Goal: Task Accomplishment & Management: Manage account settings

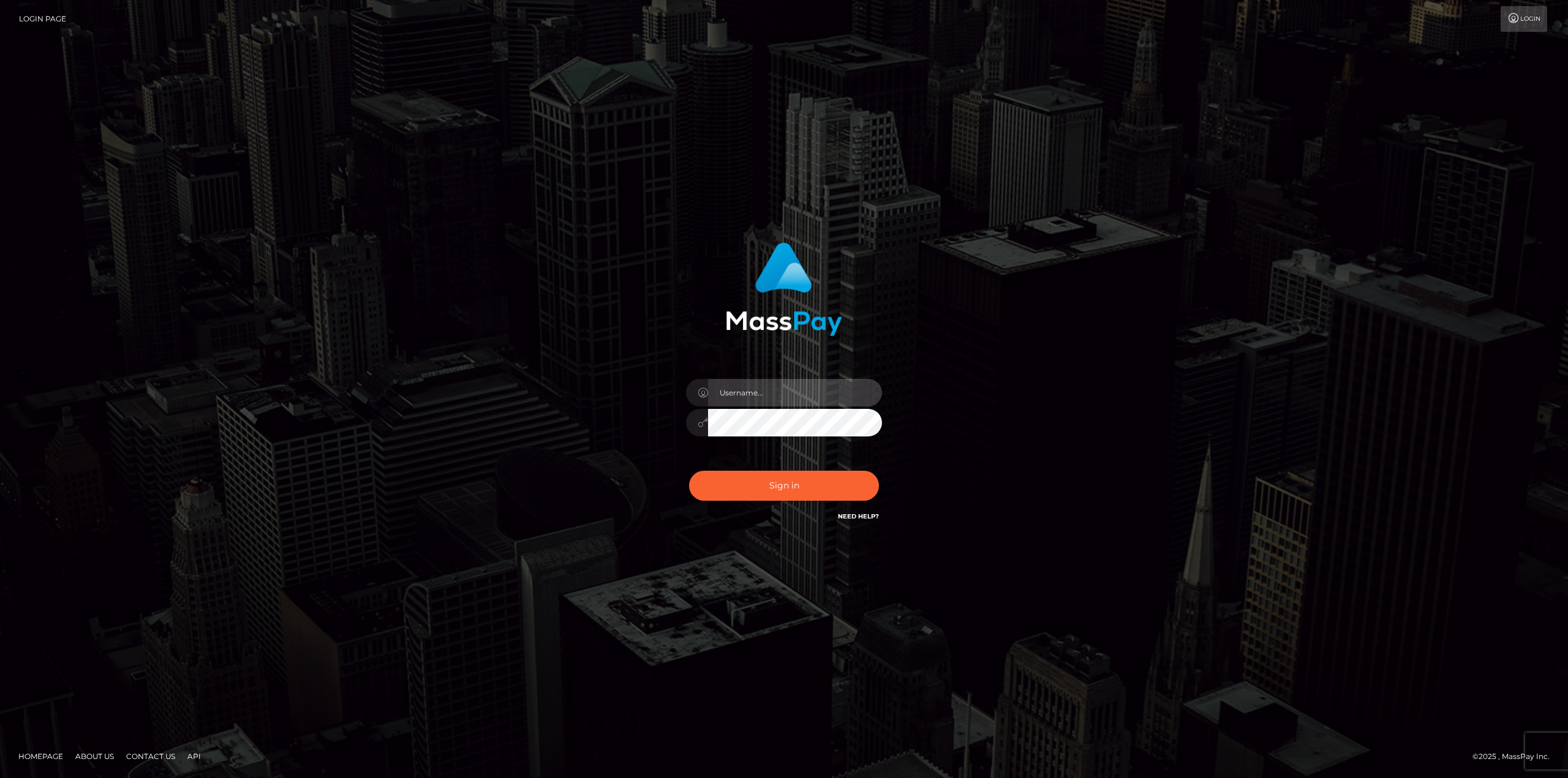
drag, startPoint x: 728, startPoint y: 385, endPoint x: 733, endPoint y: 395, distance: 11.2
click at [728, 385] on input "text" at bounding box center [795, 392] width 174 height 27
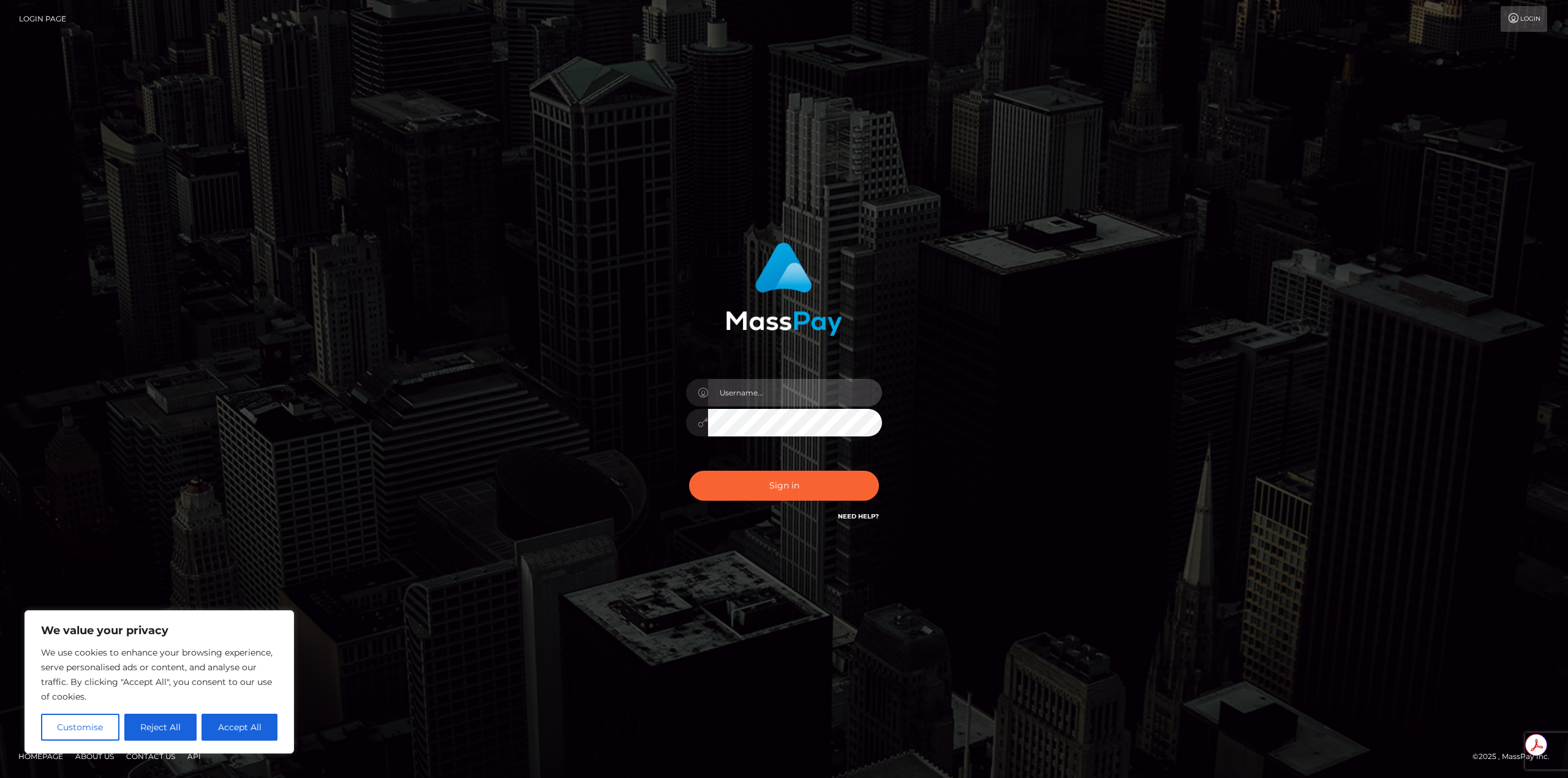
type input "[EMAIL_ADDRESS][DOMAIN_NAME]"
click at [803, 494] on button "Sign in" at bounding box center [783, 486] width 190 height 30
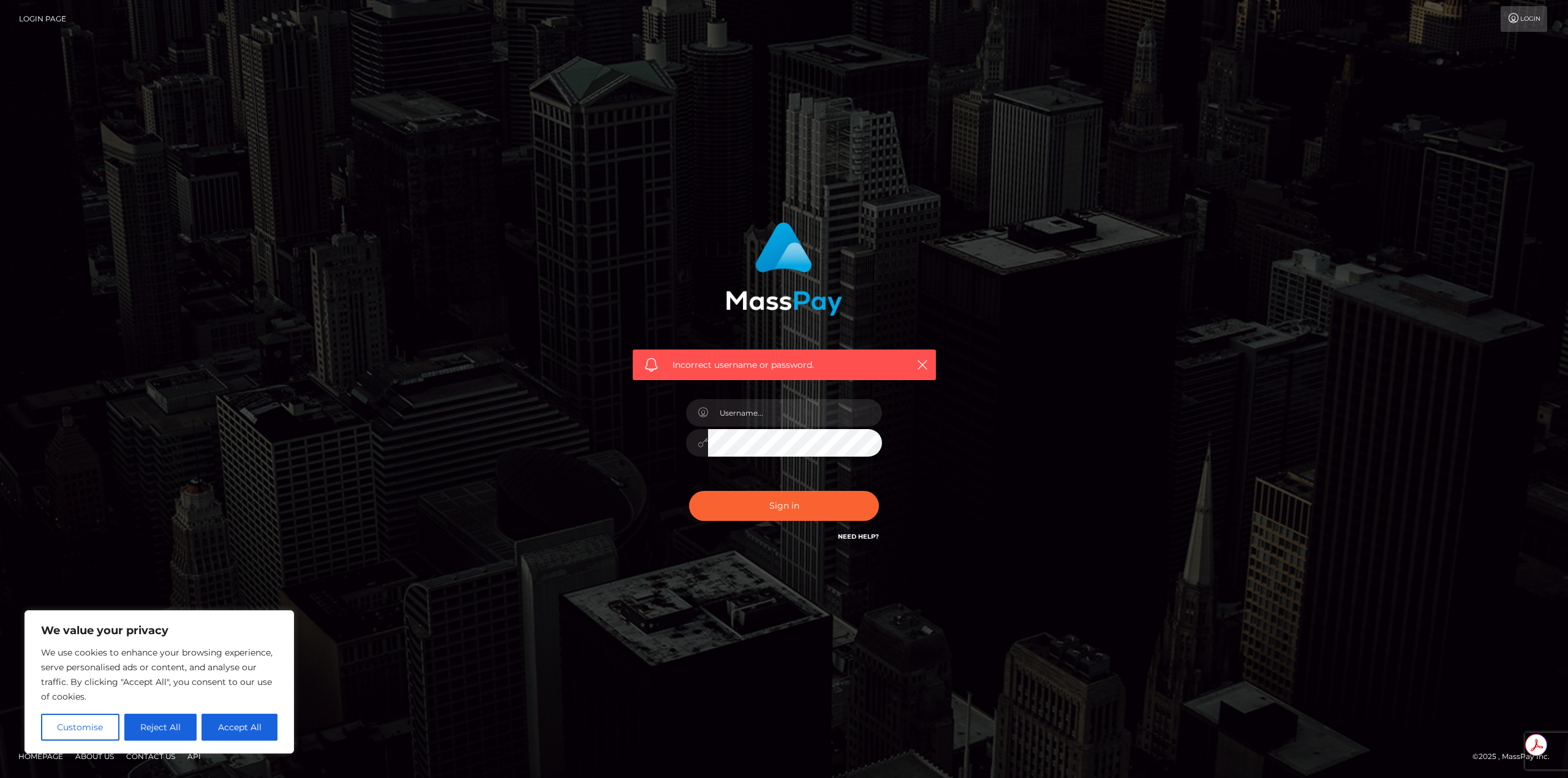
drag, startPoint x: 787, startPoint y: 427, endPoint x: 781, endPoint y: 422, distance: 7.8
click at [787, 426] on div at bounding box center [783, 436] width 214 height 93
click at [779, 421] on input "text" at bounding box center [795, 412] width 174 height 27
type input "liteweightgaming19@gmail.com"
click at [622, 449] on div "Incorrect username or password. liteweightgaming19@gmail.com" at bounding box center [784, 389] width 340 height 352
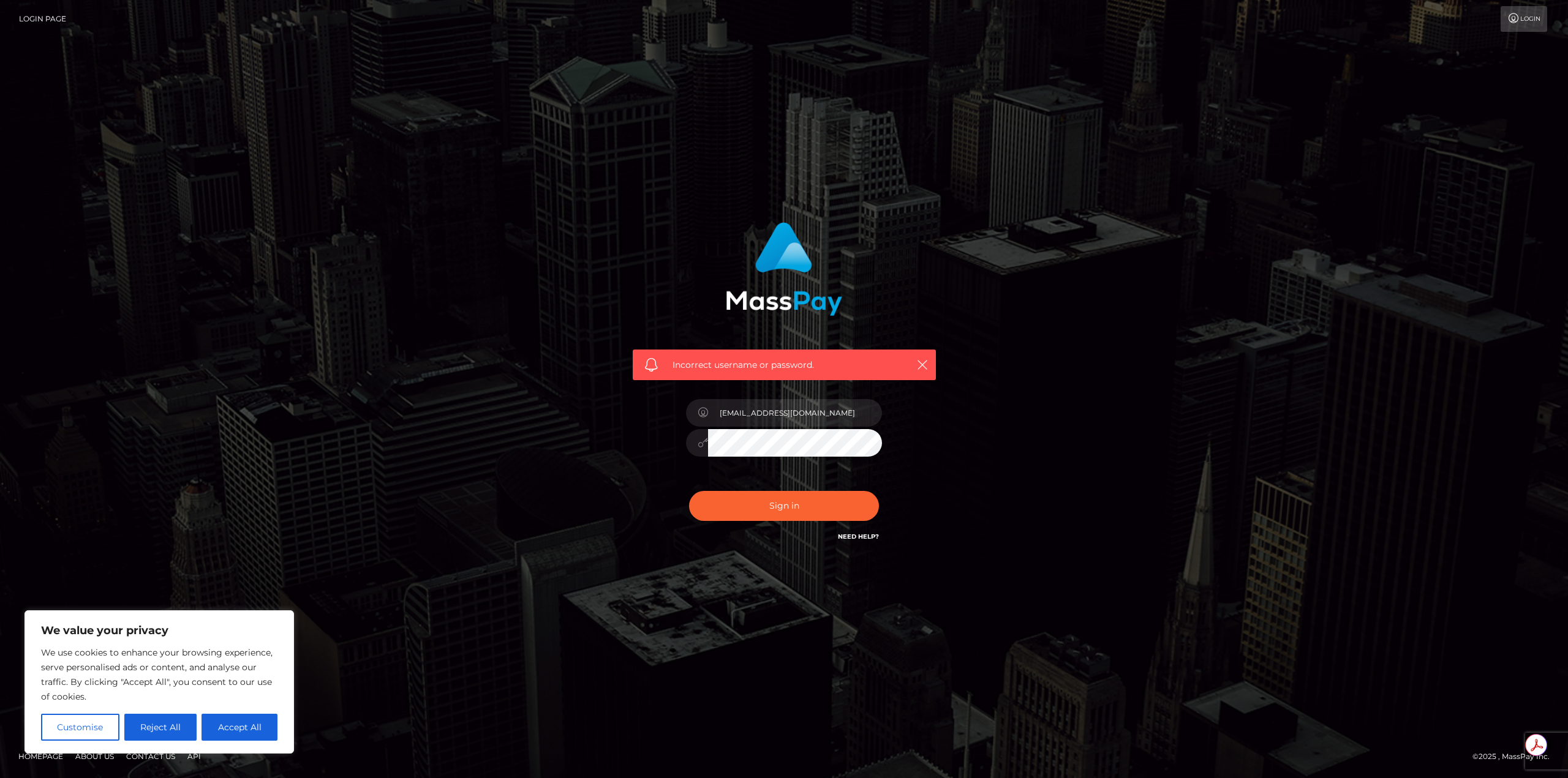
click at [689, 491] on button "Sign in" at bounding box center [783, 506] width 190 height 30
drag, startPoint x: 164, startPoint y: 728, endPoint x: 185, endPoint y: 722, distance: 21.8
click at [164, 728] on button "Reject All" at bounding box center [161, 727] width 73 height 27
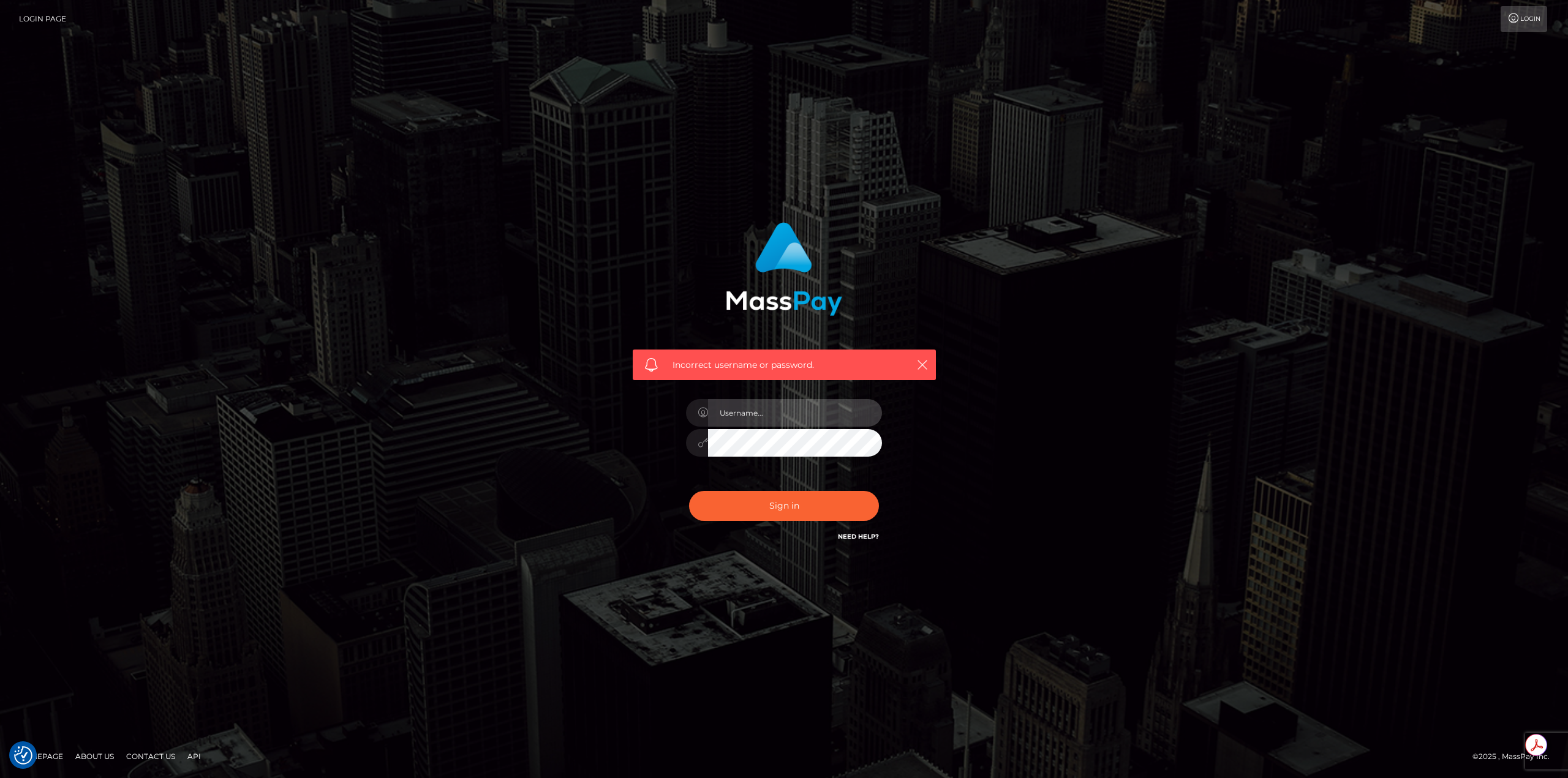
click at [749, 415] on input "text" at bounding box center [795, 412] width 174 height 27
click at [852, 537] on link "Need Help?" at bounding box center [859, 536] width 41 height 8
click at [845, 535] on link "Need Help?" at bounding box center [859, 536] width 41 height 8
click at [924, 365] on icon "button" at bounding box center [921, 364] width 12 height 12
click at [793, 406] on input "text" at bounding box center [795, 412] width 174 height 27
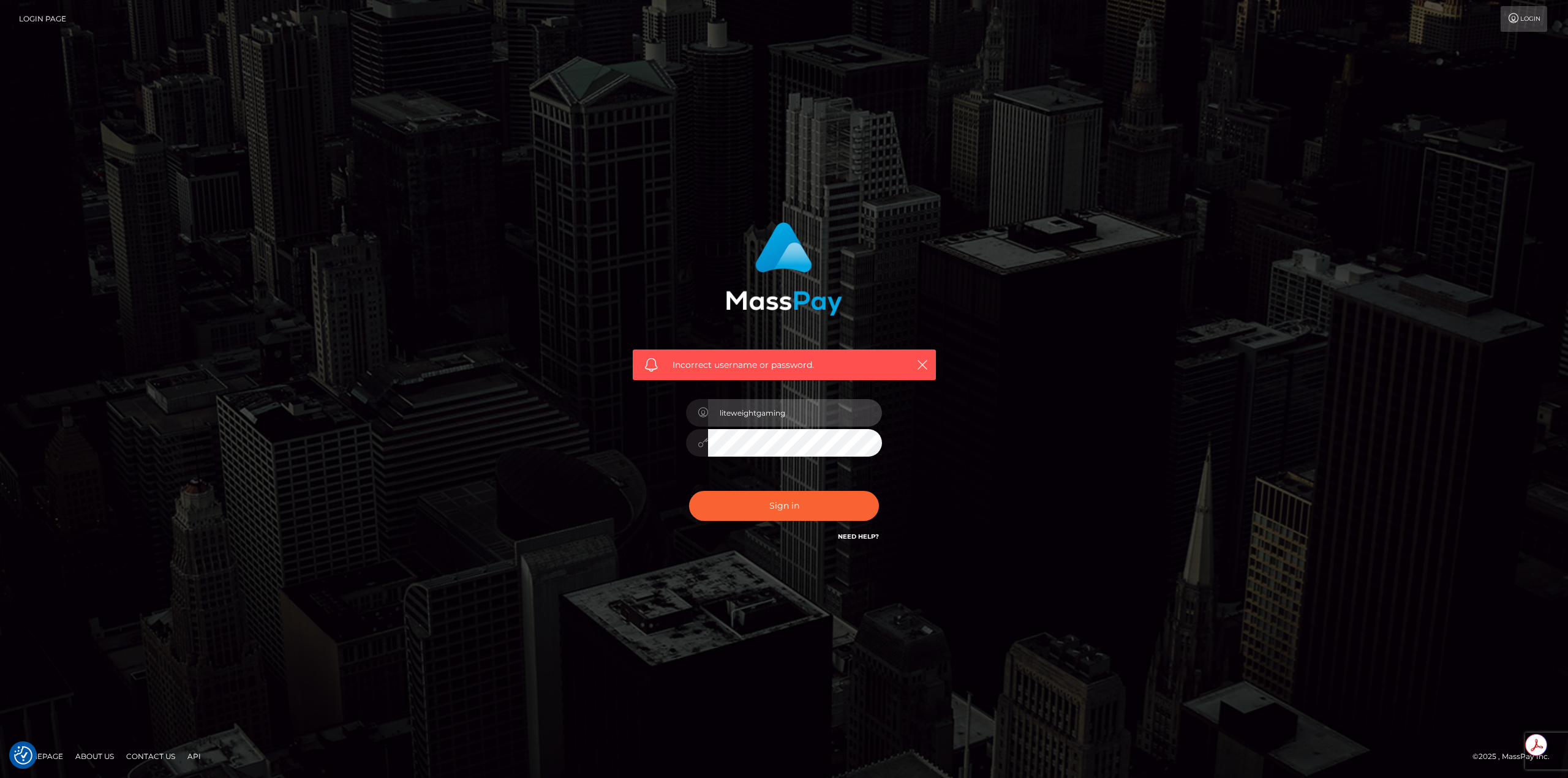
type input "liteweightgaming"
click at [689, 491] on button "Sign in" at bounding box center [783, 506] width 190 height 30
click at [868, 536] on link "Need Help?" at bounding box center [859, 536] width 41 height 8
click at [1518, 15] on icon at bounding box center [1514, 18] width 13 height 9
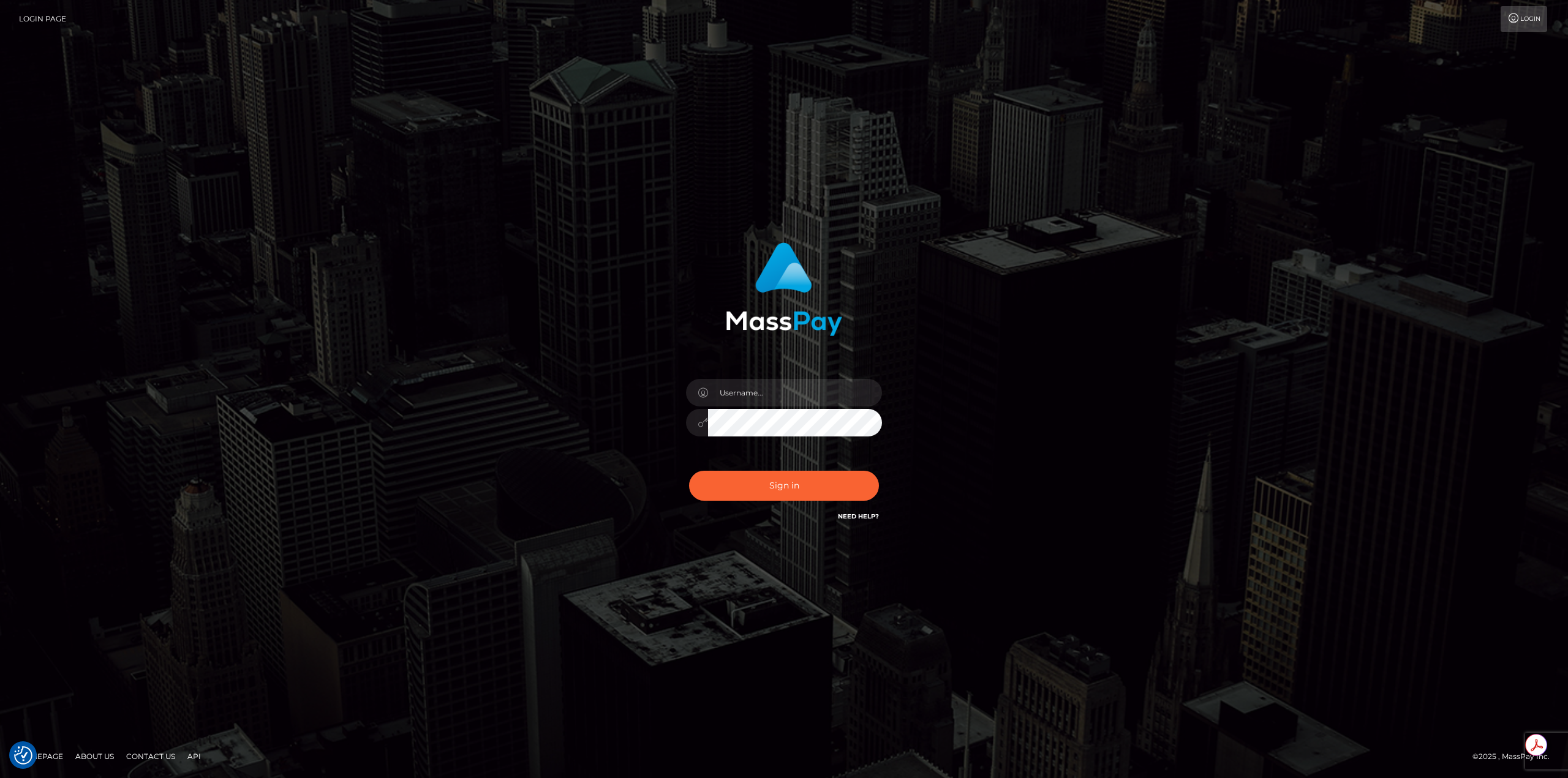
click at [861, 514] on link "Need Help?" at bounding box center [859, 516] width 41 height 8
